Goal: Navigation & Orientation: Understand site structure

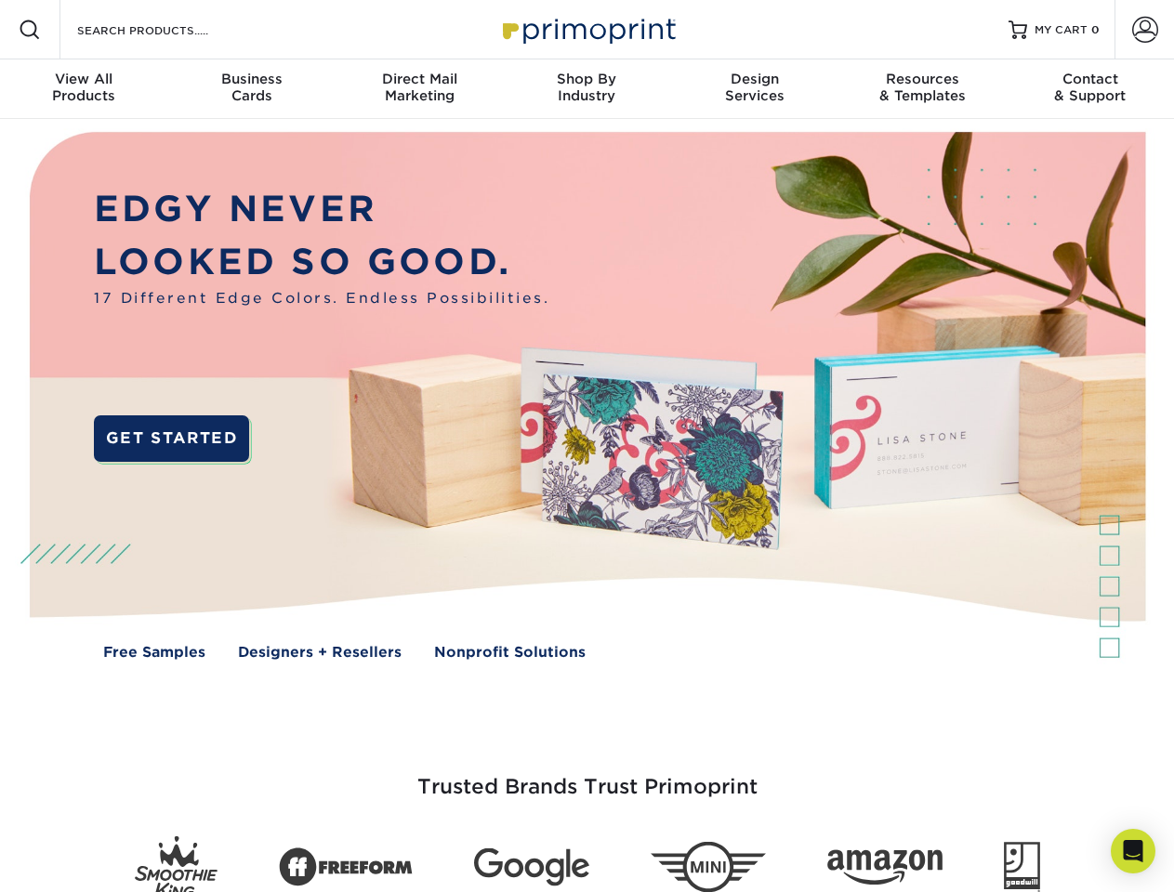
click at [587, 446] on img at bounding box center [587, 409] width 1162 height 581
click at [30, 30] on span at bounding box center [30, 30] width 22 height 22
click at [1144, 30] on span at bounding box center [1145, 30] width 26 height 26
click at [84, 89] on div "View All Products" at bounding box center [83, 87] width 167 height 33
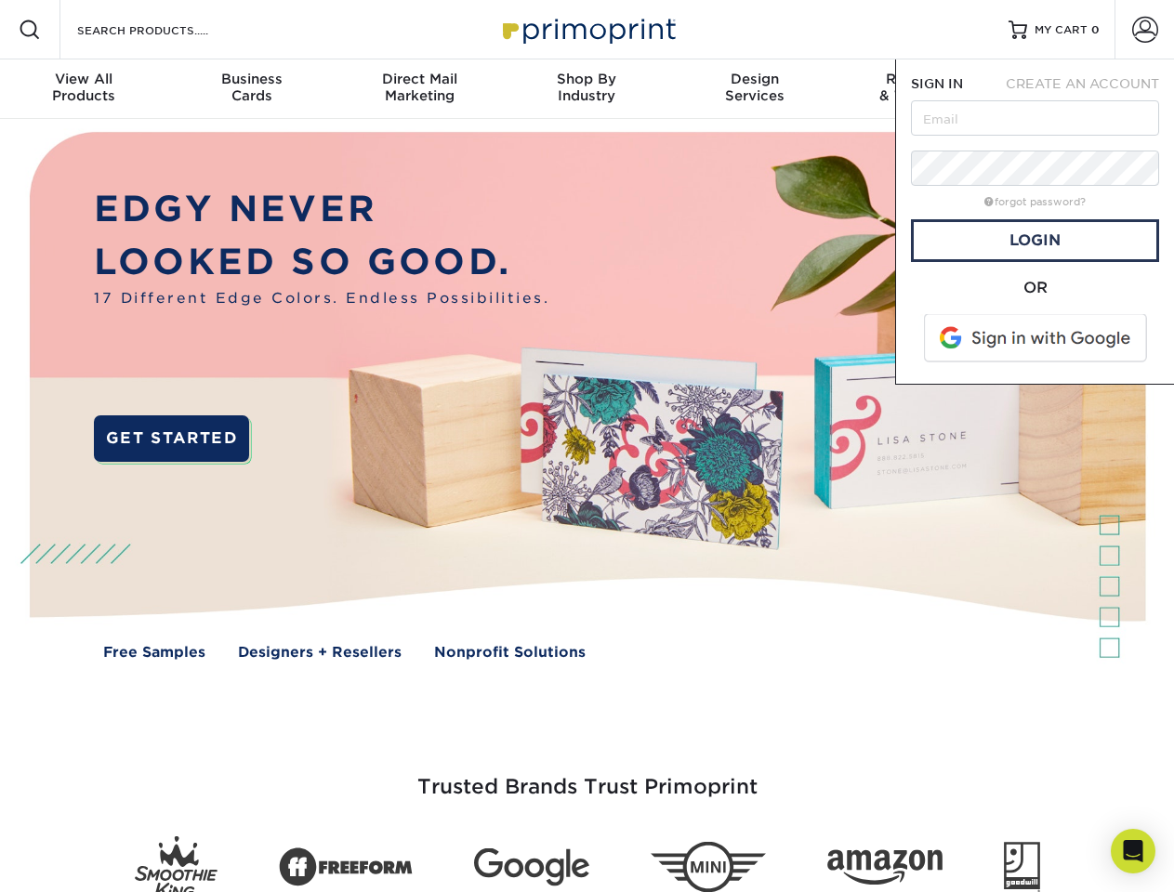
click at [251, 89] on div "Business Cards" at bounding box center [250, 87] width 167 height 33
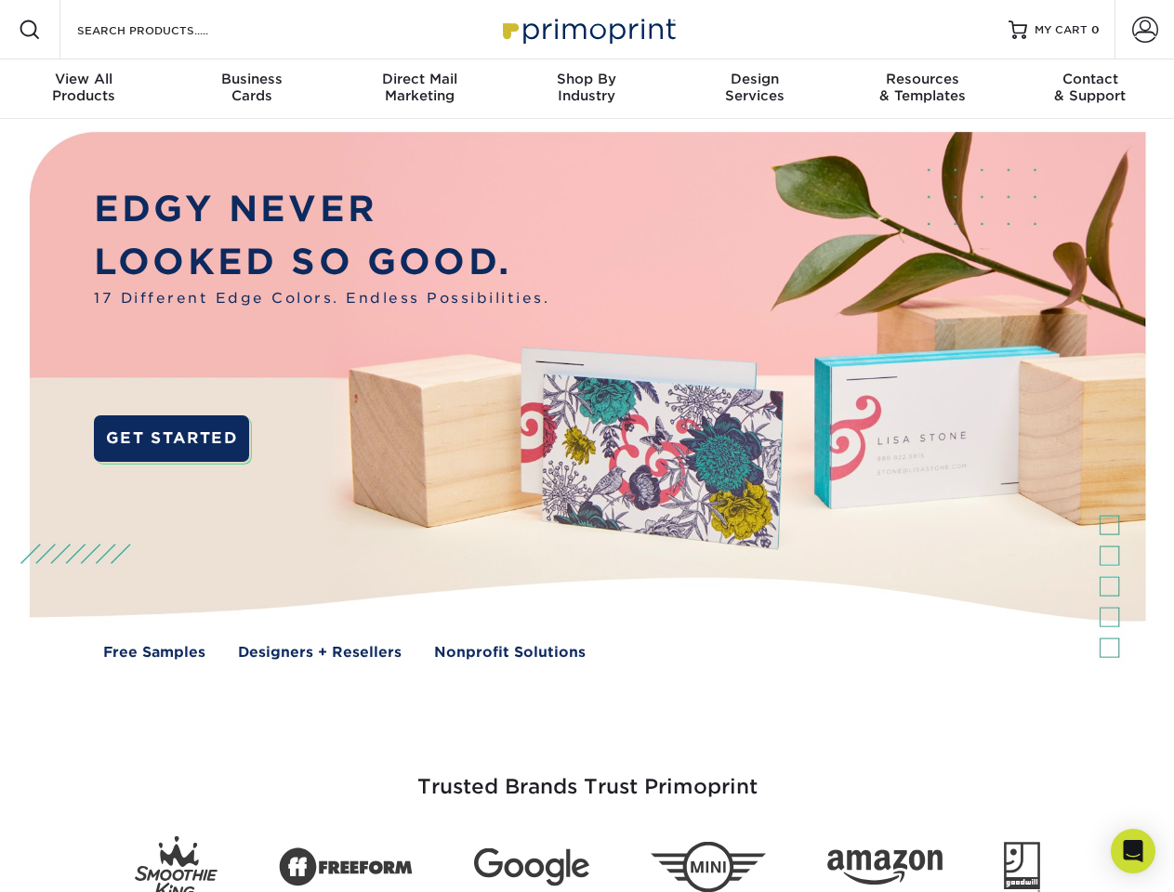
click at [419, 89] on div "Direct Mail Marketing" at bounding box center [419, 87] width 167 height 33
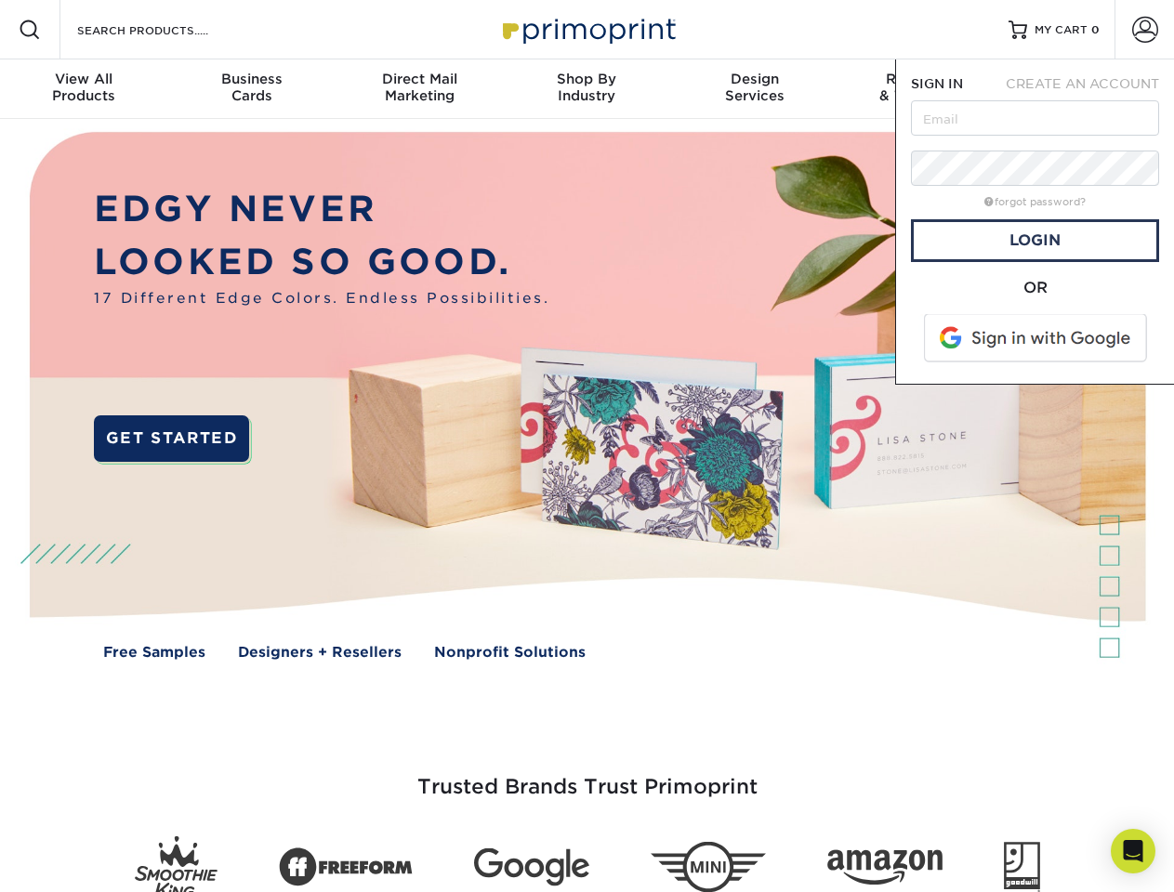
click at [587, 89] on div "Shop By Industry" at bounding box center [586, 87] width 167 height 33
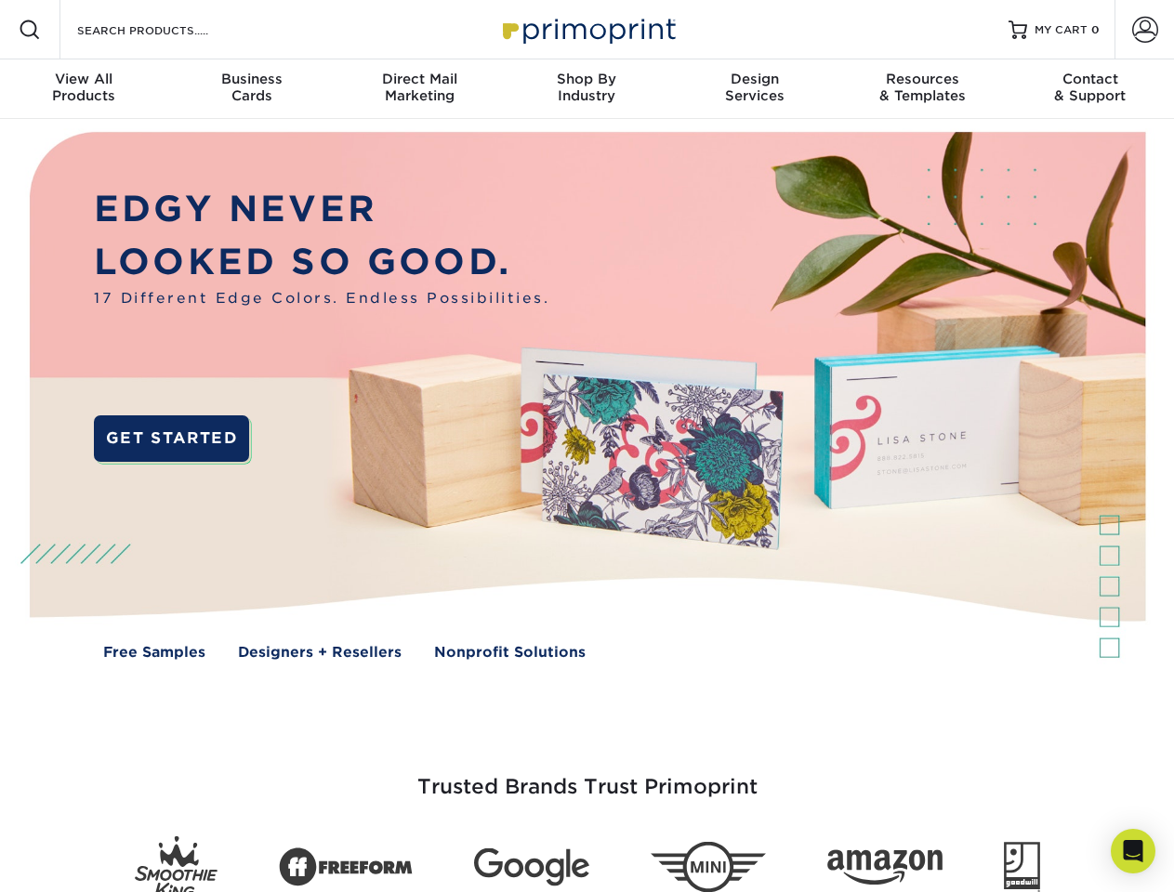
click at [755, 89] on div "Design Services" at bounding box center [754, 87] width 167 height 33
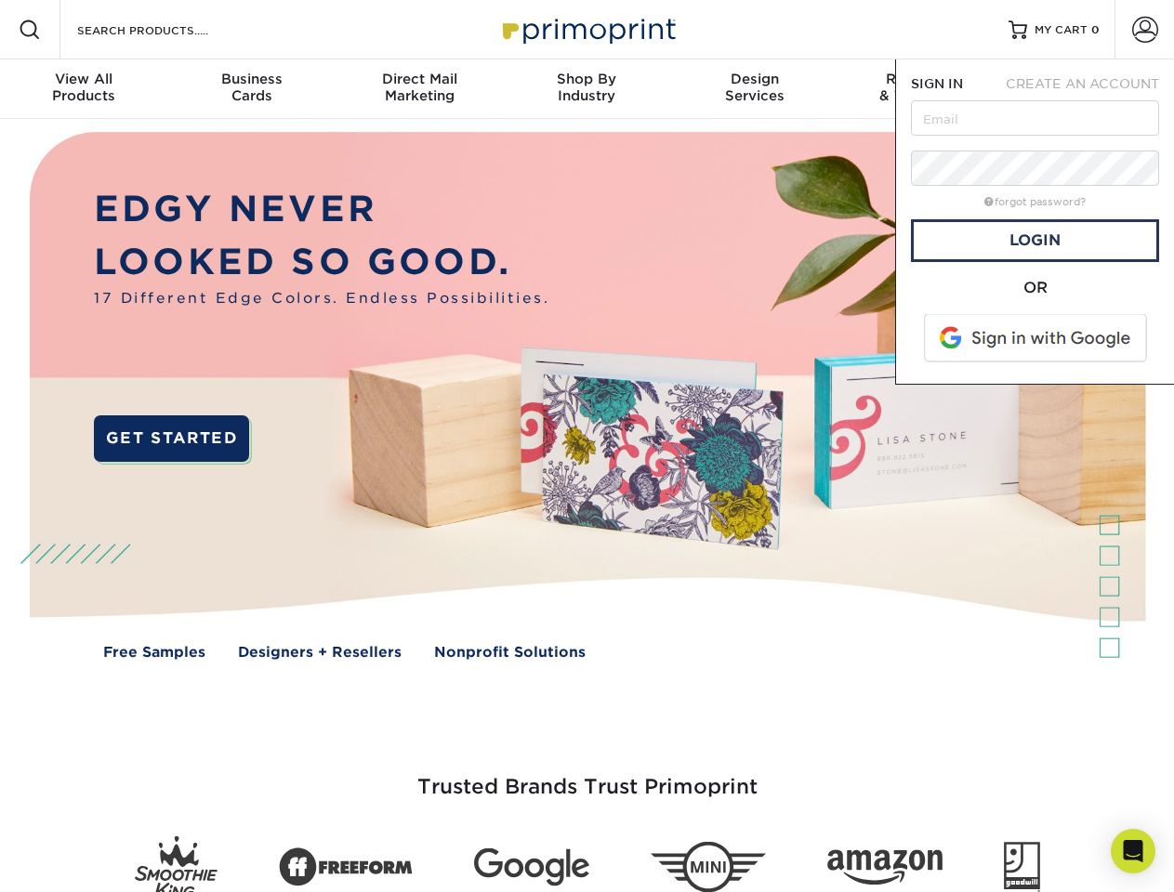
click at [922, 89] on span "SIGN IN" at bounding box center [937, 83] width 52 height 15
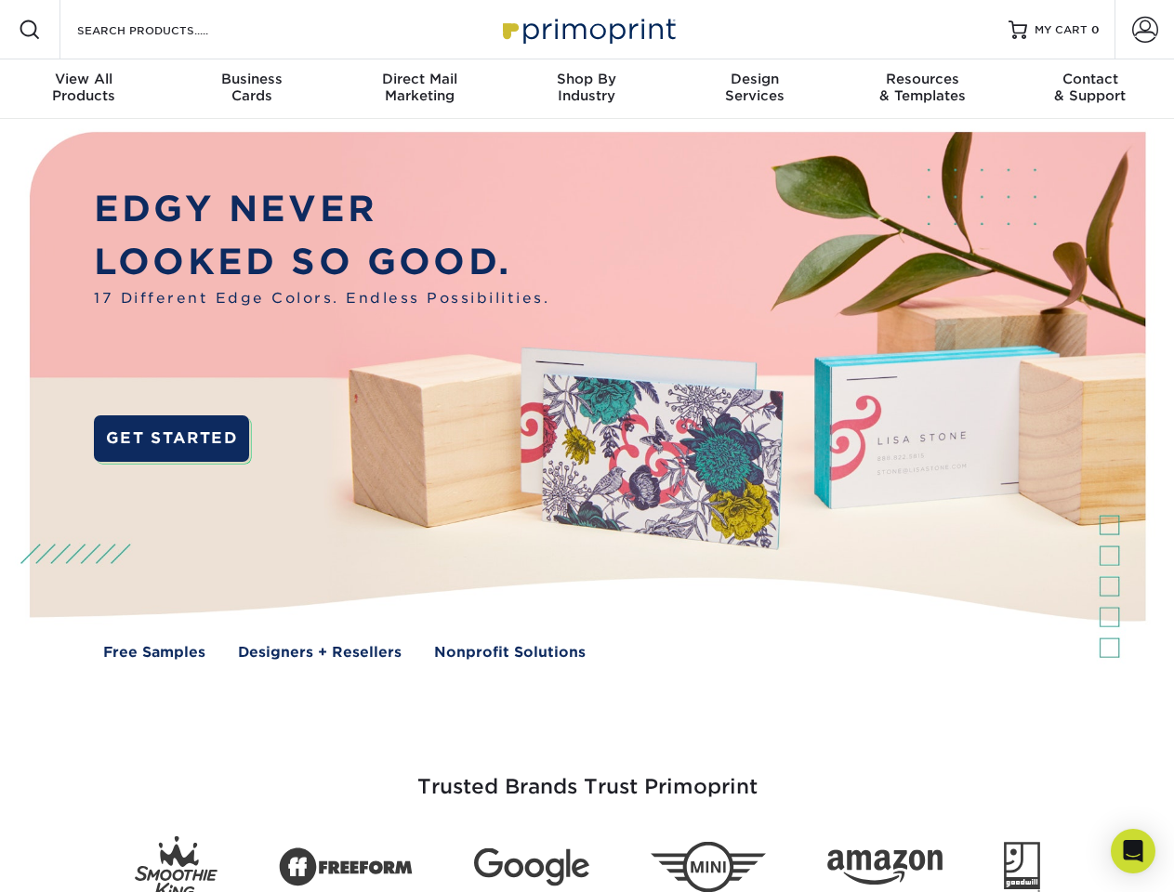
click at [1090, 89] on div "Contact & Support" at bounding box center [1090, 87] width 167 height 33
